Goal: Information Seeking & Learning: Find specific fact

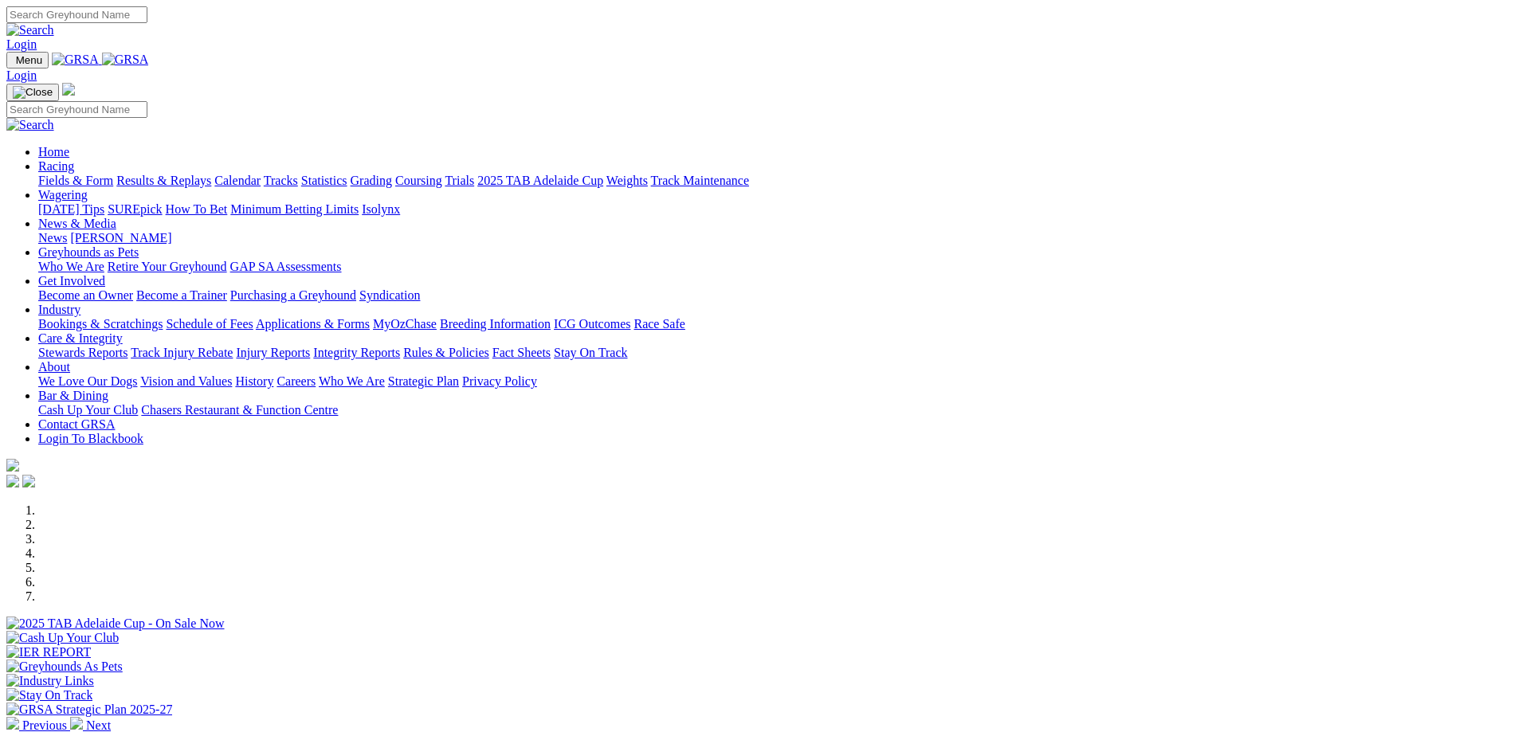
scroll to position [641, 0]
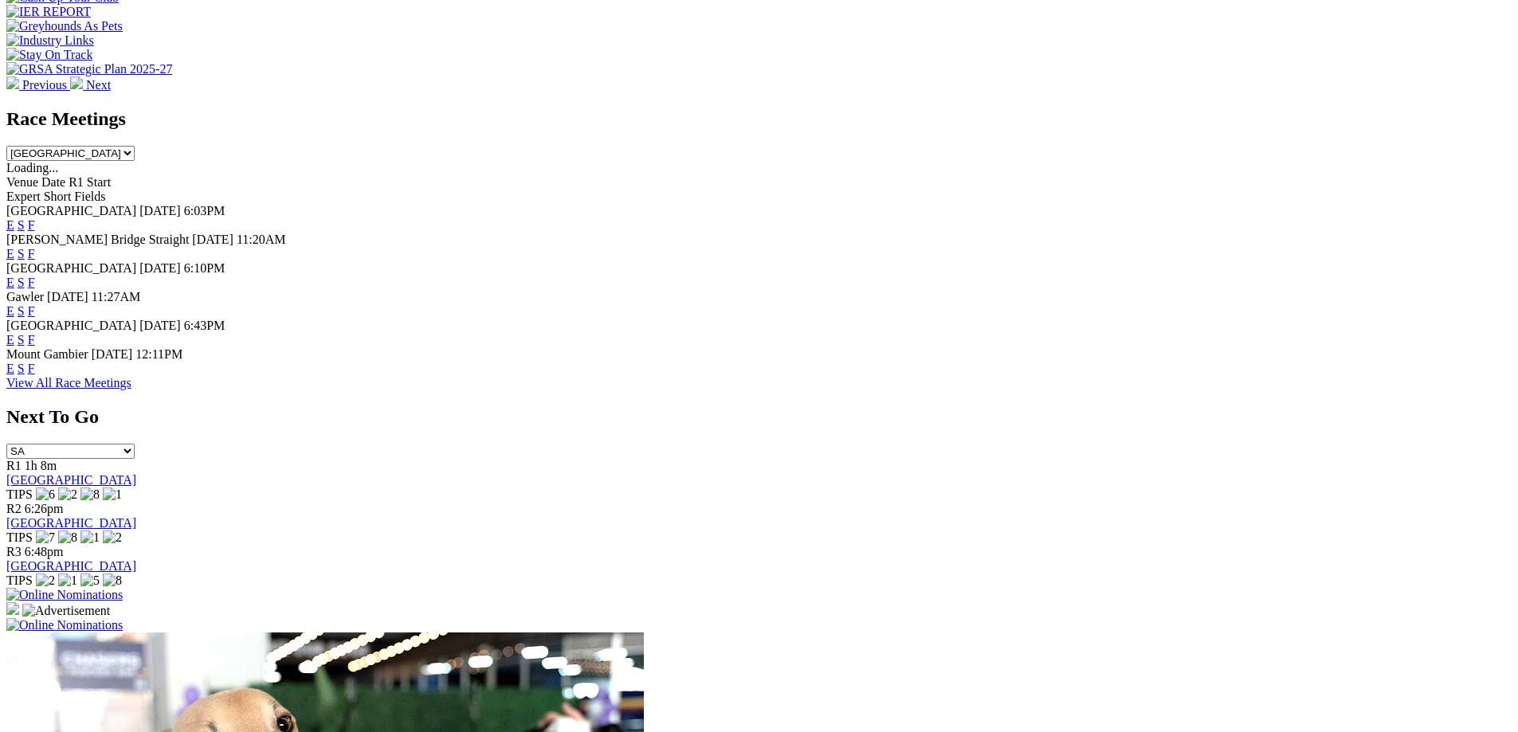
click at [35, 218] on link "F" at bounding box center [31, 225] width 7 height 14
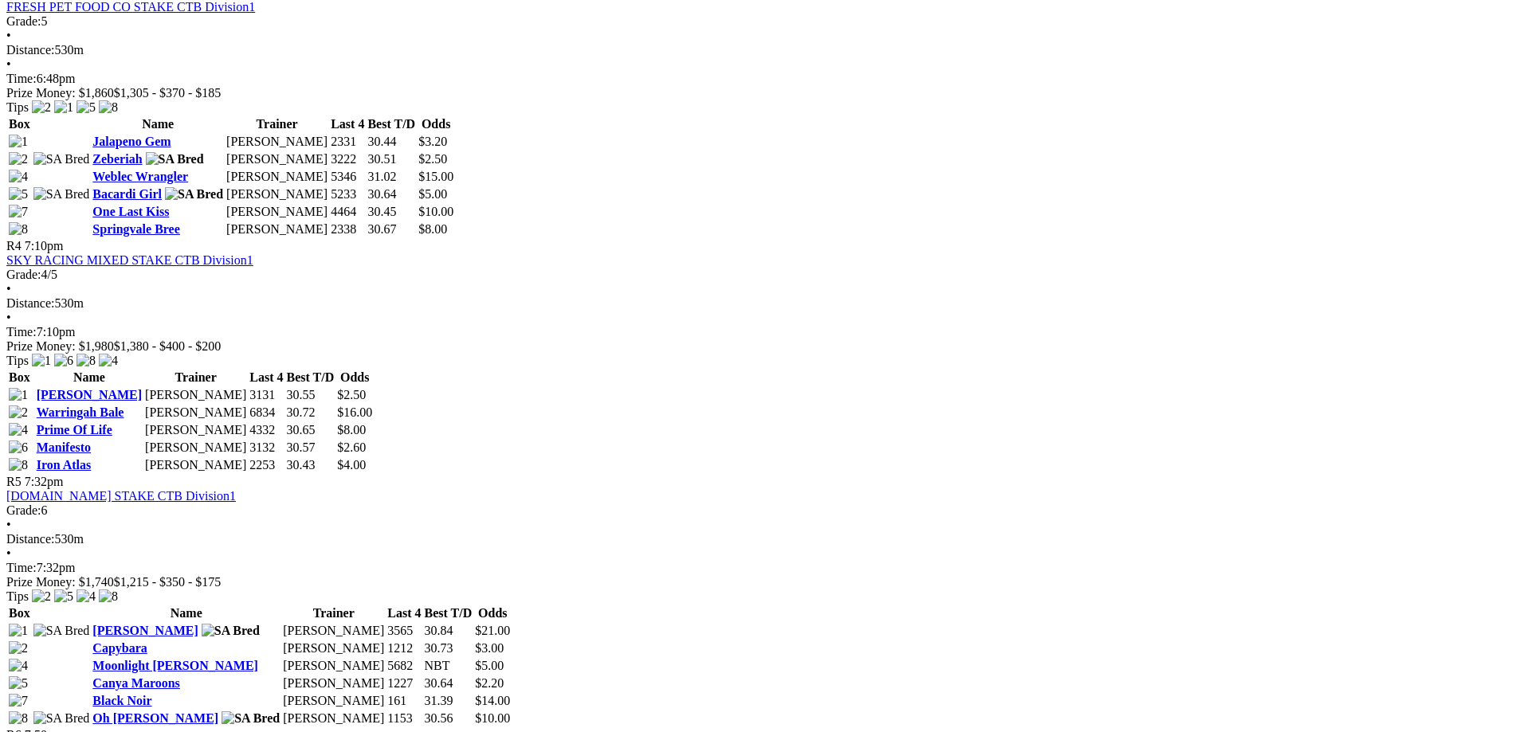
scroll to position [1350, 0]
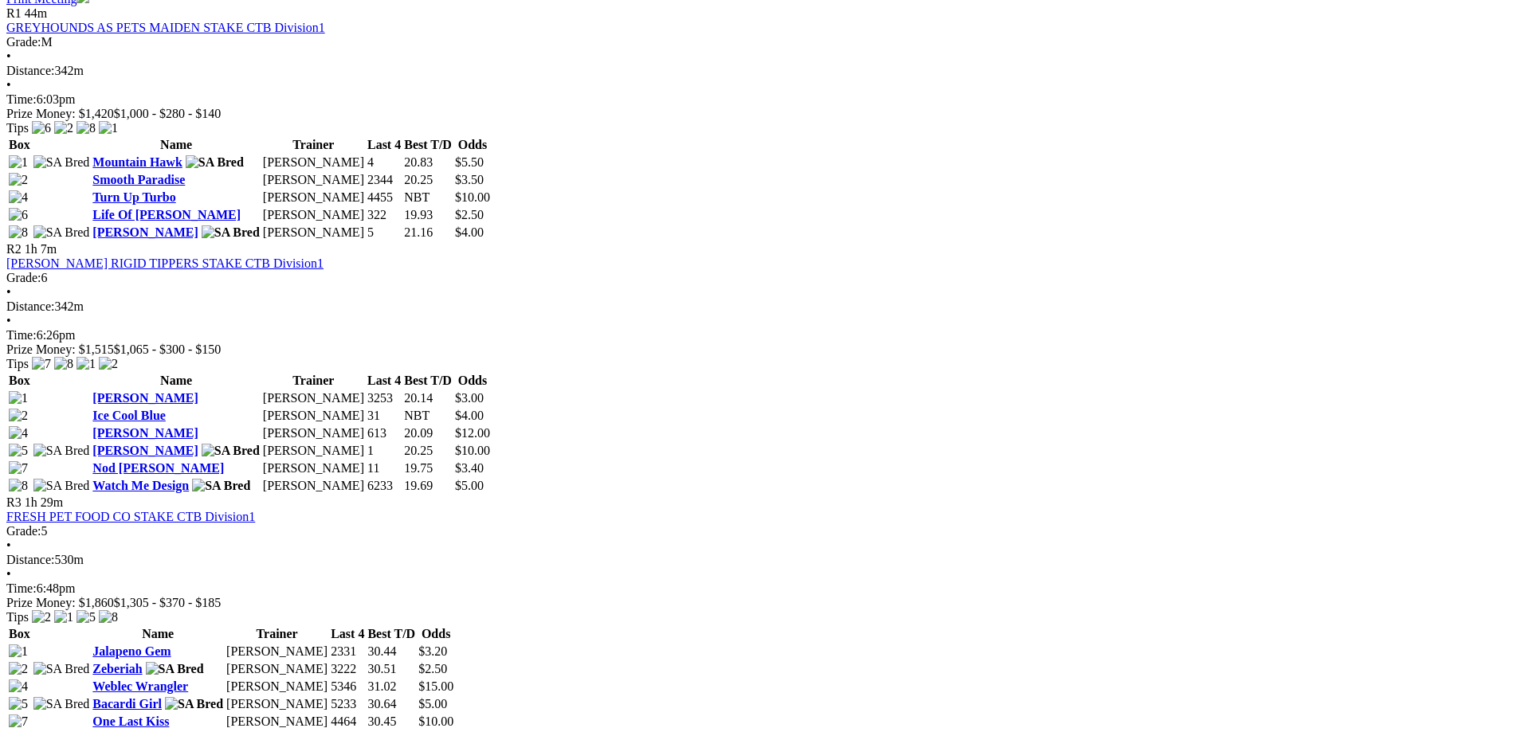
scroll to position [170, 0]
